Goal: Check status: Check status

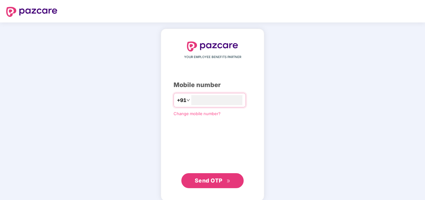
type input "**********"
click at [207, 176] on span "Send OTP" at bounding box center [213, 179] width 36 height 9
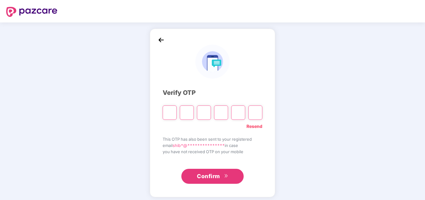
type input "*"
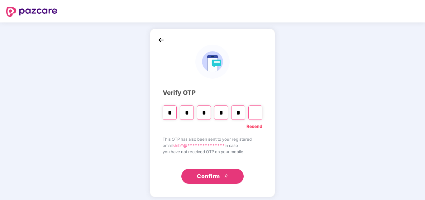
type input "*"
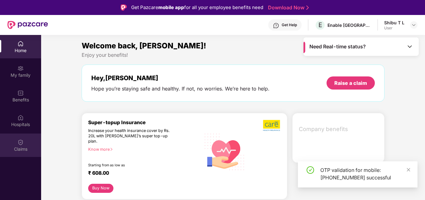
click at [26, 144] on div "Claims" at bounding box center [20, 144] width 41 height 23
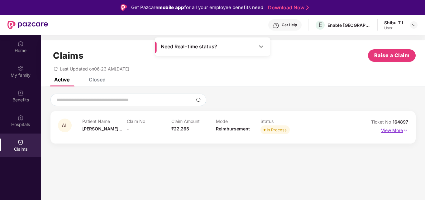
click at [405, 131] on img at bounding box center [405, 130] width 5 height 7
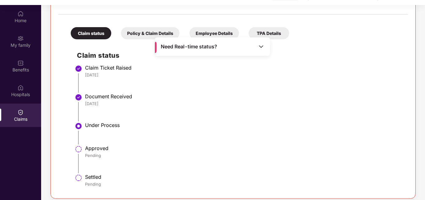
scroll to position [35, 0]
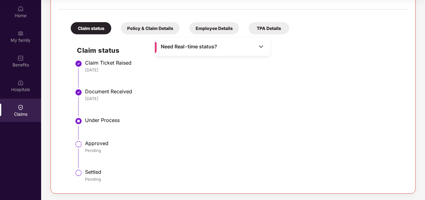
click at [271, 28] on div "TPA Details" at bounding box center [269, 28] width 40 height 12
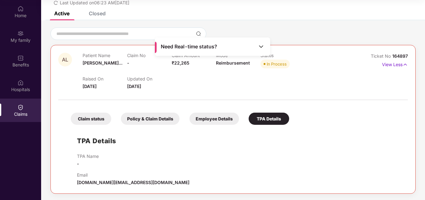
click at [102, 65] on div "Patient Name [PERSON_NAME]..." at bounding box center [105, 61] width 45 height 17
click at [85, 119] on div "Claim status" at bounding box center [91, 118] width 40 height 12
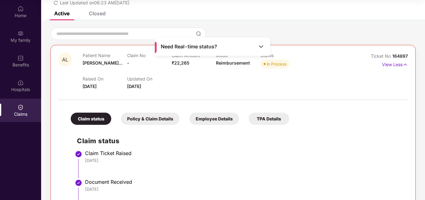
scroll to position [121, 0]
